Goal: Find specific page/section: Find specific page/section

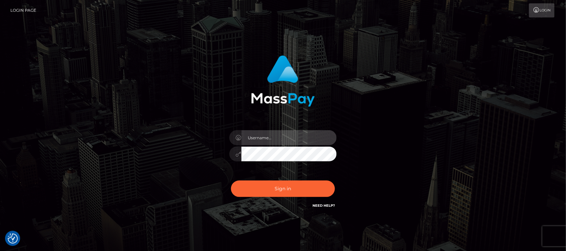
type input "hello.feetfinder"
click at [296, 132] on input "hello.feetfinder" at bounding box center [288, 137] width 95 height 15
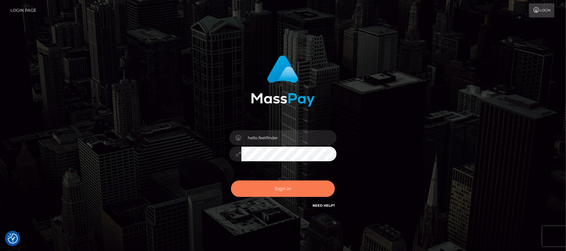
click at [293, 189] on button "Sign in" at bounding box center [283, 188] width 104 height 16
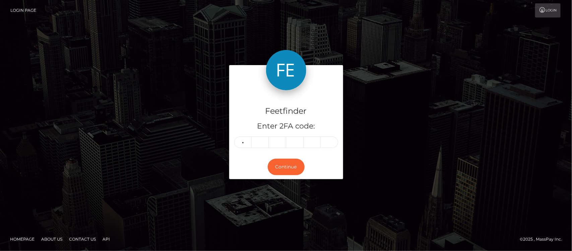
type input "8"
type input "0"
type input "5"
type input "6"
type input "3"
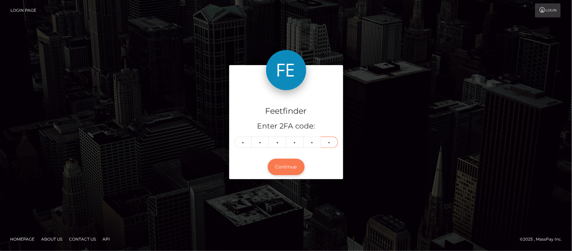
type input "0"
click at [285, 163] on button "Continue" at bounding box center [286, 167] width 37 height 16
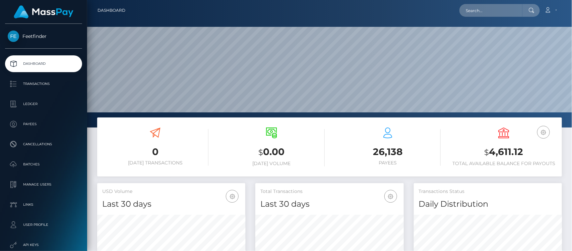
scroll to position [118, 148]
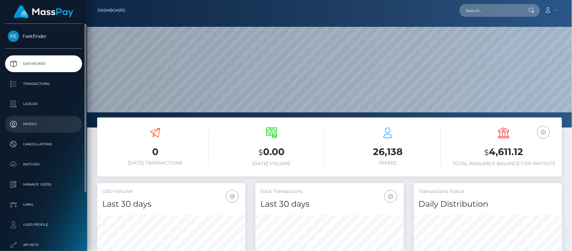
click at [29, 124] on p "Payees" at bounding box center [44, 124] width 72 height 10
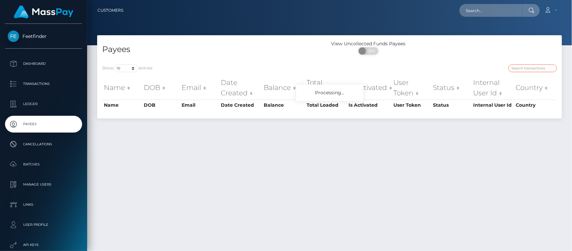
click at [535, 66] on input "search" at bounding box center [533, 68] width 49 height 8
paste input "e3b385ea-8786-11f0-8023-0266f44cc279"
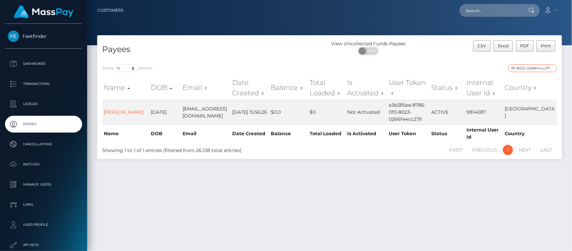
type input "e3b385ea-8786-11f0-8023-0266f44cc279"
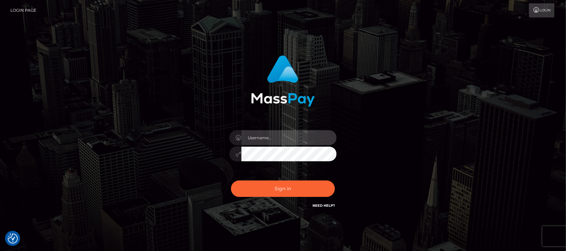
type input "hello.feetfinder"
click at [284, 136] on input "hello.feetfinder" at bounding box center [288, 137] width 95 height 15
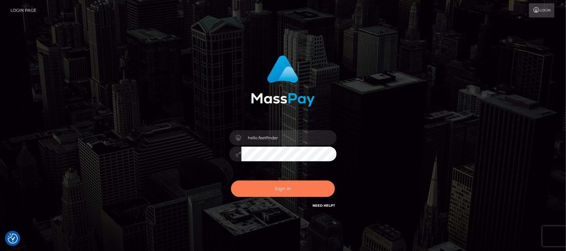
click at [312, 189] on button "Sign in" at bounding box center [283, 188] width 104 height 16
type input "hello.feetfinder"
click at [312, 190] on button "Sign in" at bounding box center [283, 188] width 104 height 16
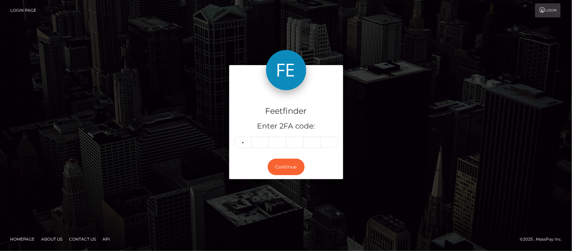
type input "7"
type input "1"
type input "7"
type input "4"
type input "8"
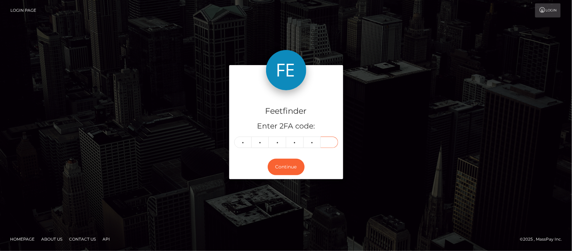
type input "0"
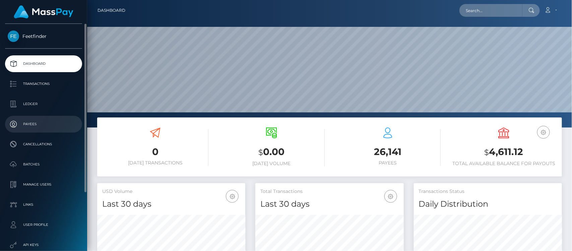
scroll to position [118, 148]
click at [36, 127] on p "Payees" at bounding box center [44, 124] width 72 height 10
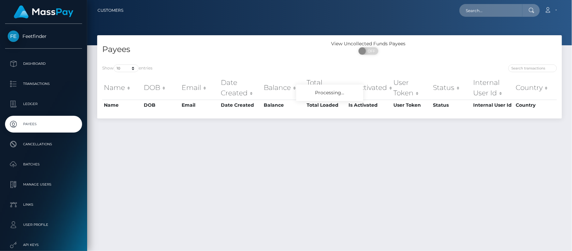
click at [539, 64] on div "Show 10 25 50 100 250 entries Name DOB Email Date Created Balance Total Loaded …" at bounding box center [329, 88] width 465 height 59
click at [537, 65] on input "search" at bounding box center [533, 68] width 49 height 8
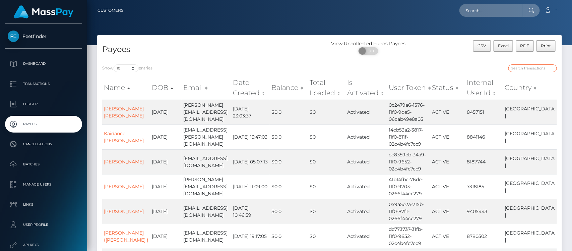
click at [537, 65] on input "search" at bounding box center [533, 68] width 49 height 8
paste input "e05d8a5c-24c8-11f0-8906-06cab49e8a05"
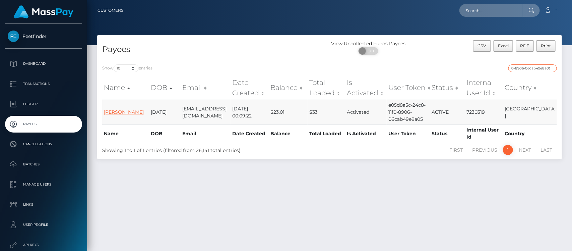
type input "e05d8a5c-24c8-11f0-8906-06cab49e8a05"
click at [118, 110] on link "Hannah Louisa Bray" at bounding box center [124, 112] width 40 height 6
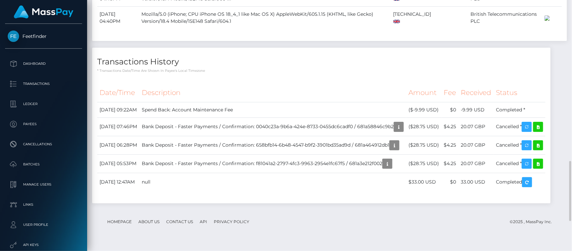
scroll to position [796, 0]
